Goal: Information Seeking & Learning: Find specific fact

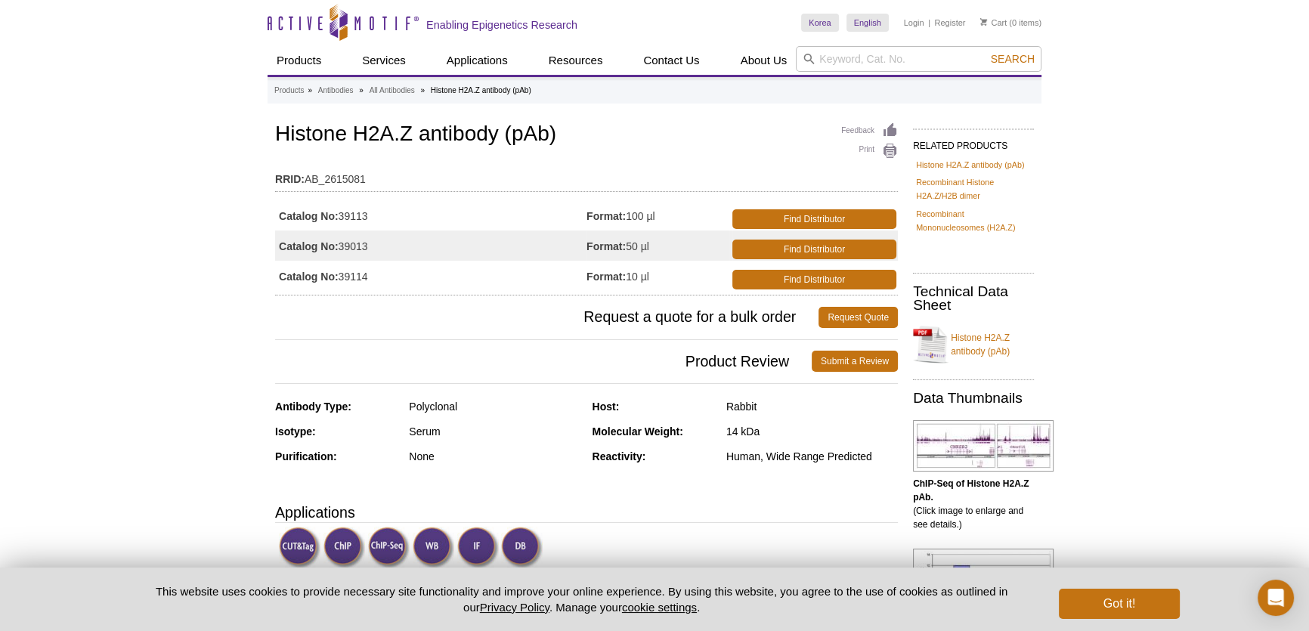
drag, startPoint x: 342, startPoint y: 214, endPoint x: 407, endPoint y: 219, distance: 64.5
click at [407, 219] on td "Catalog No: 39113" at bounding box center [430, 215] width 311 height 30
click at [416, 213] on td "Catalog No: 39113" at bounding box center [430, 215] width 311 height 30
click at [427, 290] on table "Catalog No: 39113 Format: 100 µl Find Distributor Catalog No: 39013 Format: 50 …" at bounding box center [586, 246] width 623 height 99
click at [398, 134] on h1 "Histone H2A.Z antibody (pAb)" at bounding box center [586, 135] width 623 height 26
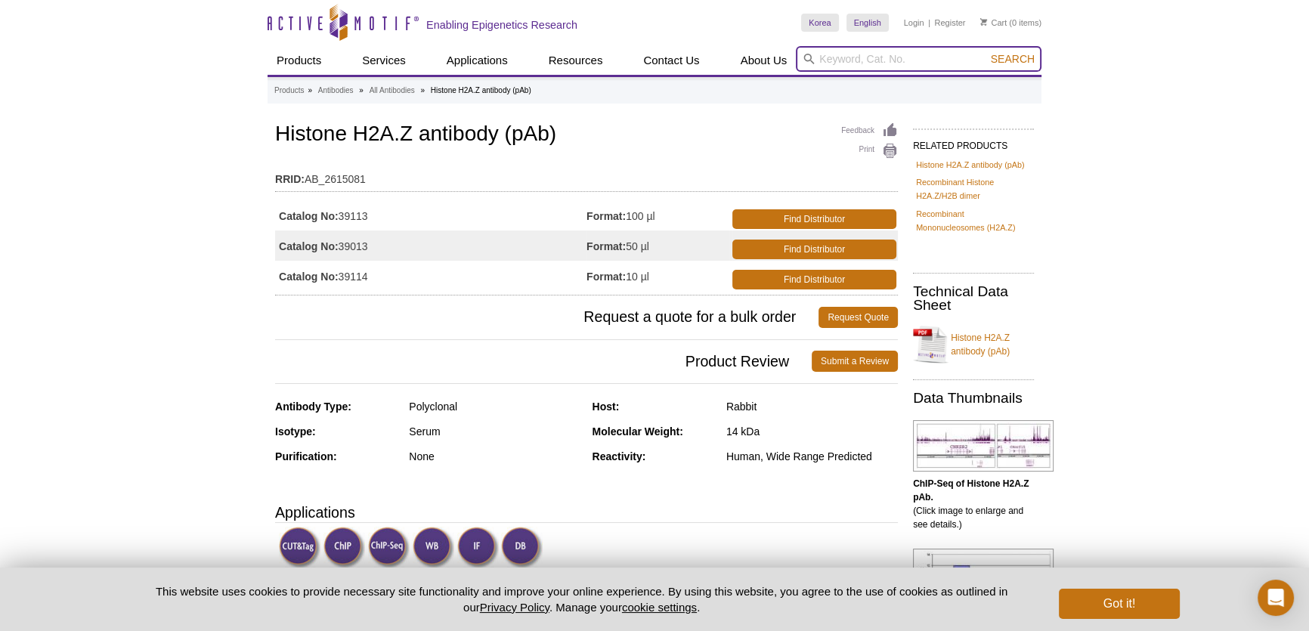
click at [942, 59] on input "search" at bounding box center [919, 59] width 246 height 26
type input "39943"
click at [987, 52] on button "Search" at bounding box center [1013, 59] width 53 height 14
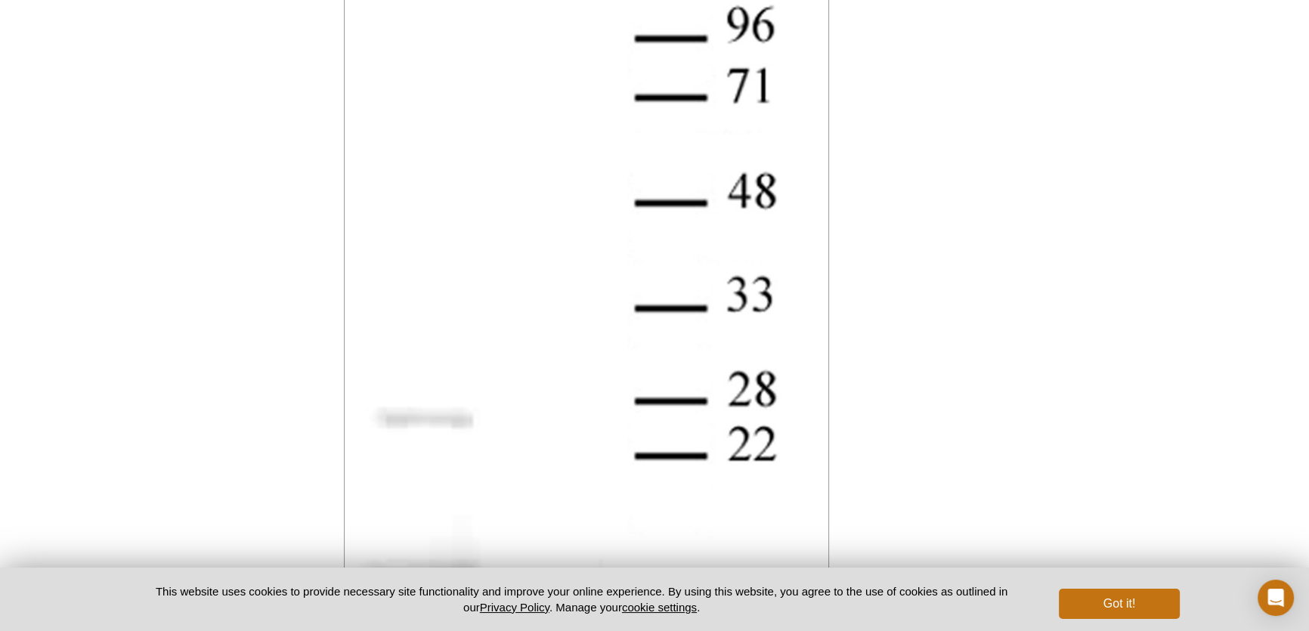
scroll to position [2106, 0]
